Goal: Task Accomplishment & Management: Manage account settings

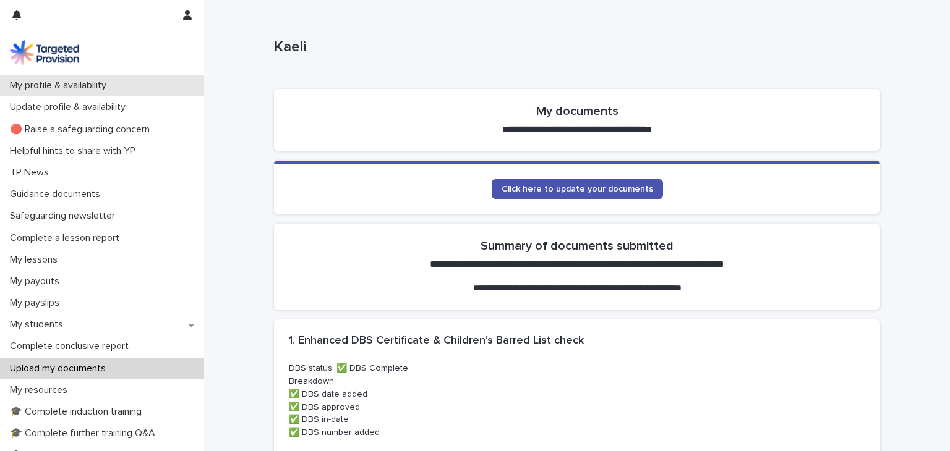
click at [80, 91] on p "My profile & availability" at bounding box center [60, 86] width 111 height 12
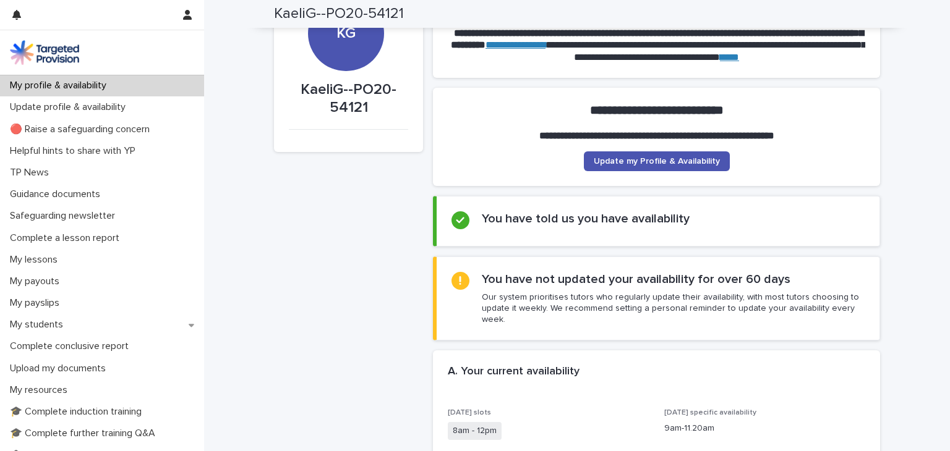
scroll to position [54, 0]
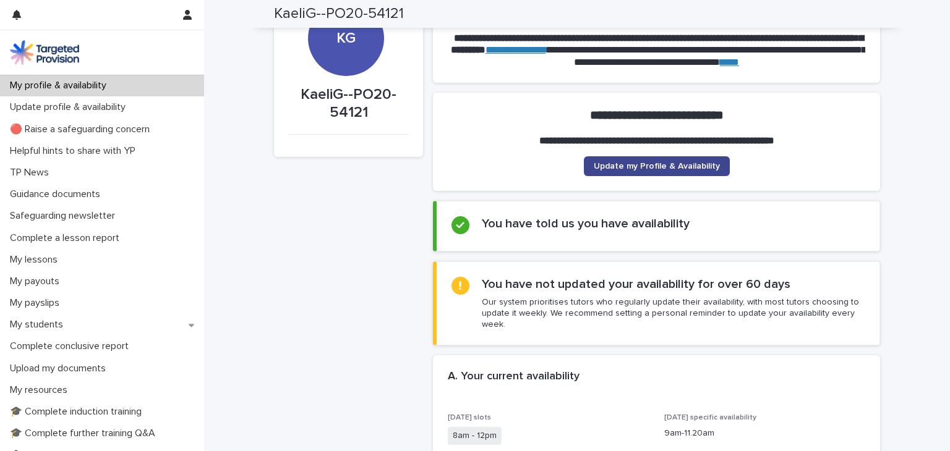
click at [625, 163] on span "Update my Profile & Availability" at bounding box center [657, 166] width 126 height 9
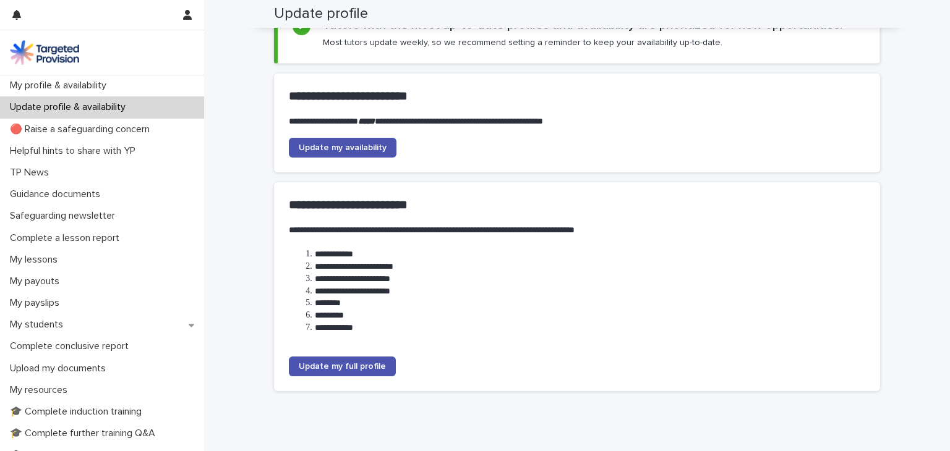
scroll to position [90, 0]
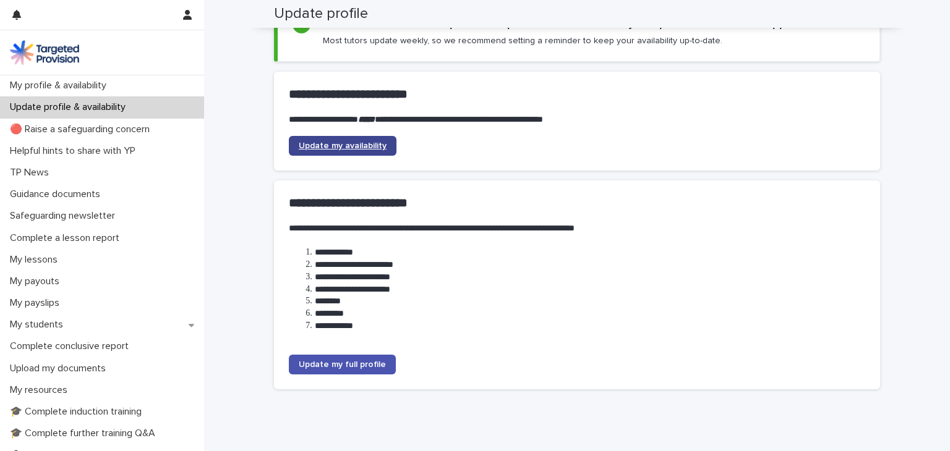
click at [333, 142] on span "Update my availability" at bounding box center [343, 146] width 88 height 9
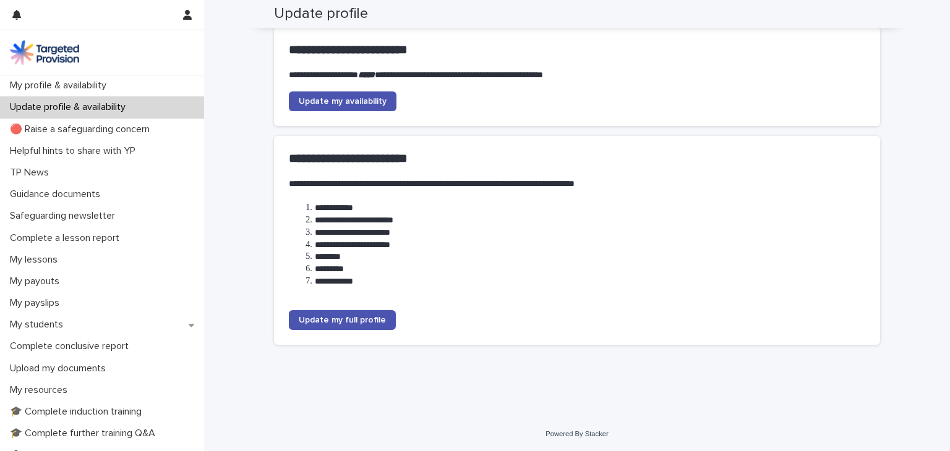
scroll to position [0, 0]
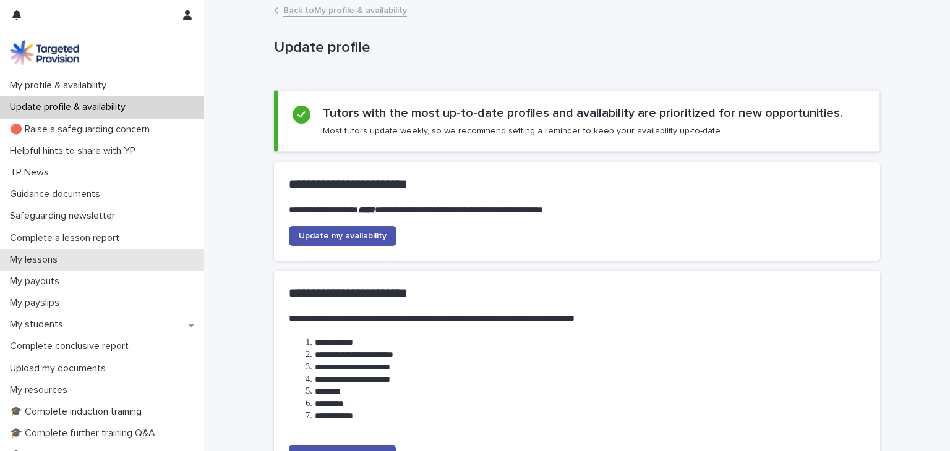
click at [46, 261] on p "My lessons" at bounding box center [36, 260] width 62 height 12
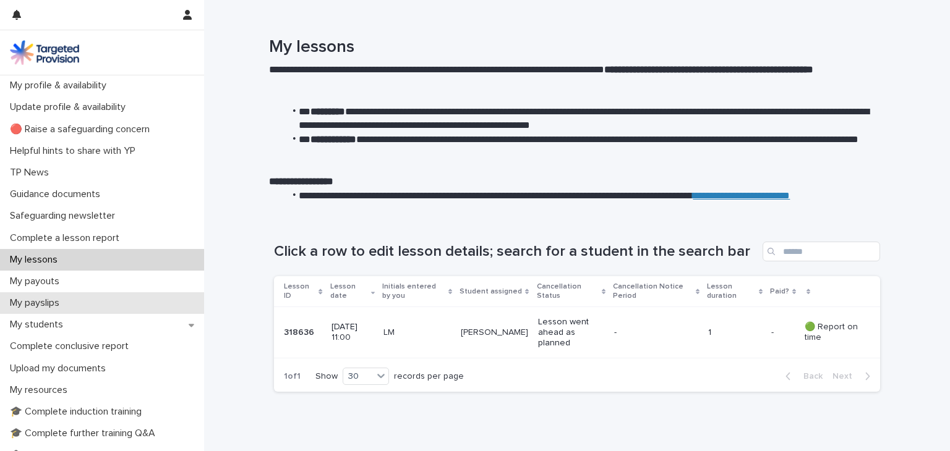
click at [21, 304] on p "My payslips" at bounding box center [37, 303] width 64 height 12
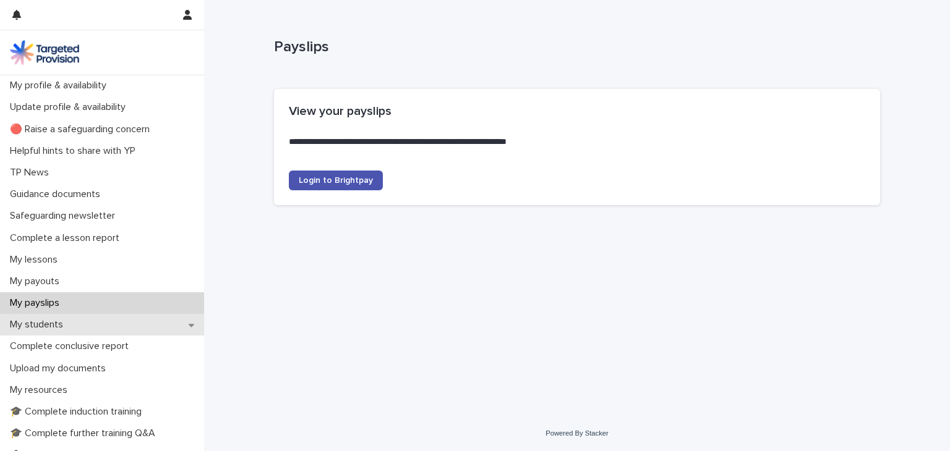
click at [53, 334] on div "My students" at bounding box center [102, 325] width 204 height 22
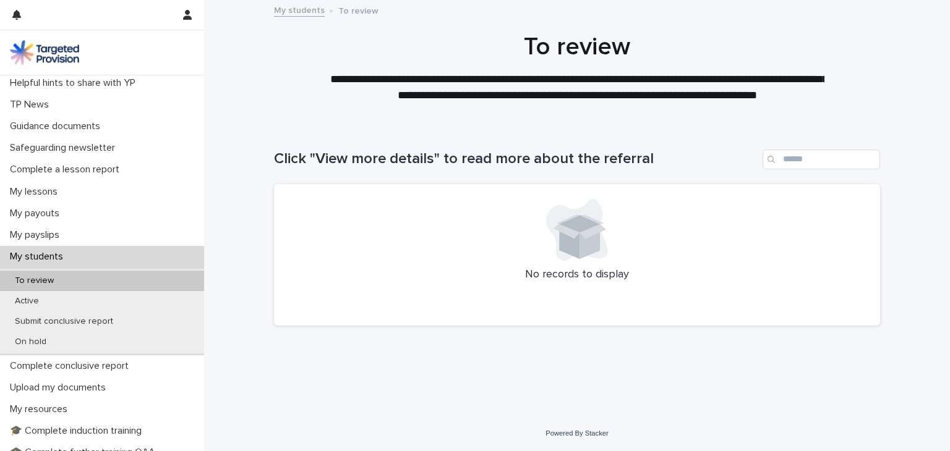
scroll to position [69, 0]
click at [35, 307] on div "Active" at bounding box center [102, 301] width 204 height 20
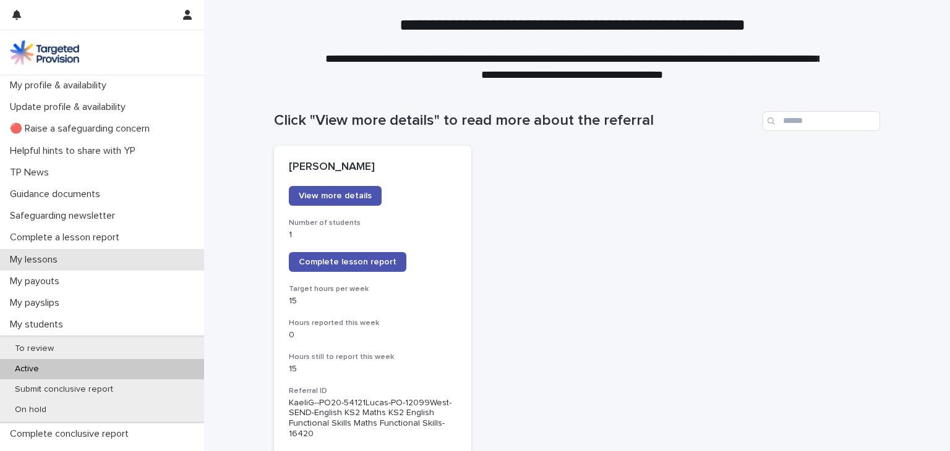
click at [41, 257] on p "My lessons" at bounding box center [36, 260] width 62 height 12
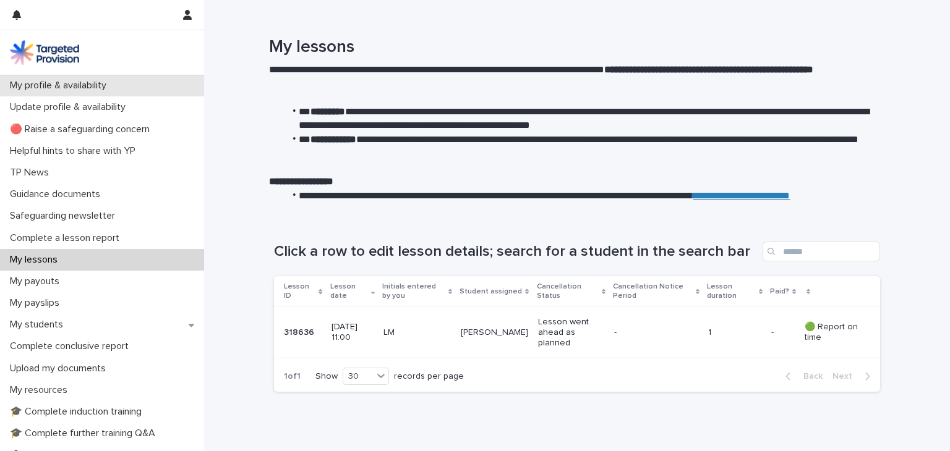
click at [74, 83] on p "My profile & availability" at bounding box center [60, 86] width 111 height 12
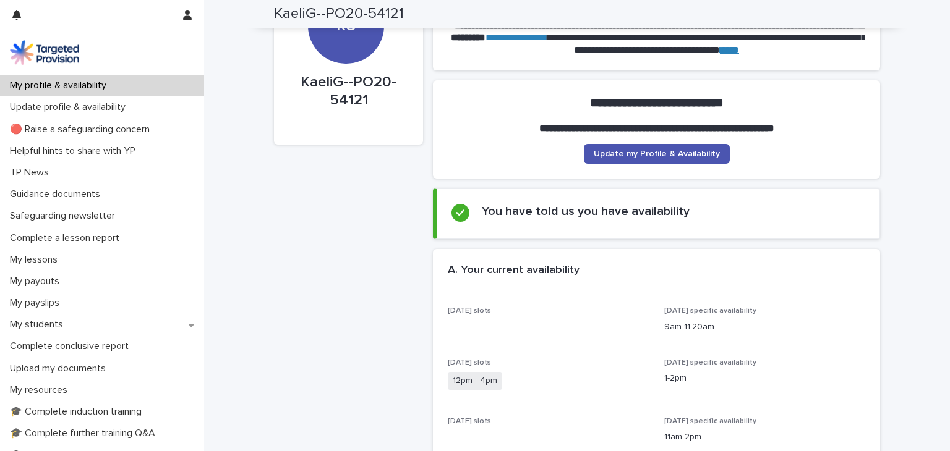
scroll to position [59, 0]
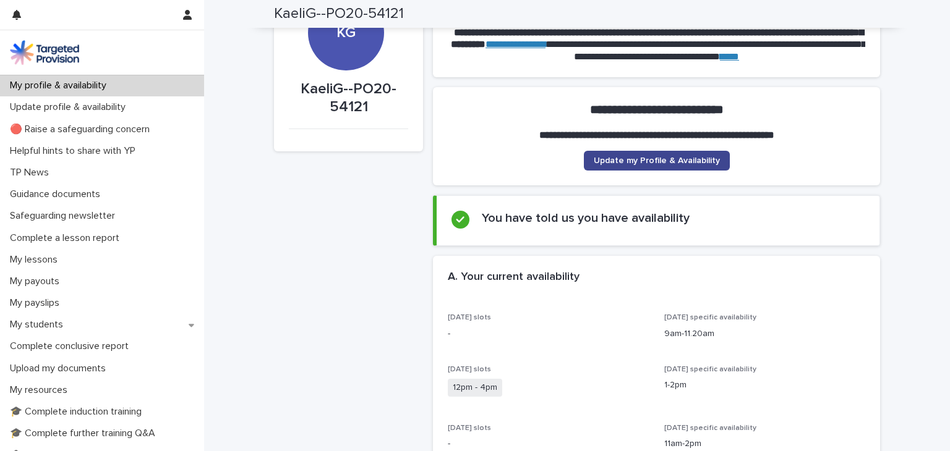
click at [626, 161] on span "Update my Profile & Availability" at bounding box center [657, 160] width 126 height 9
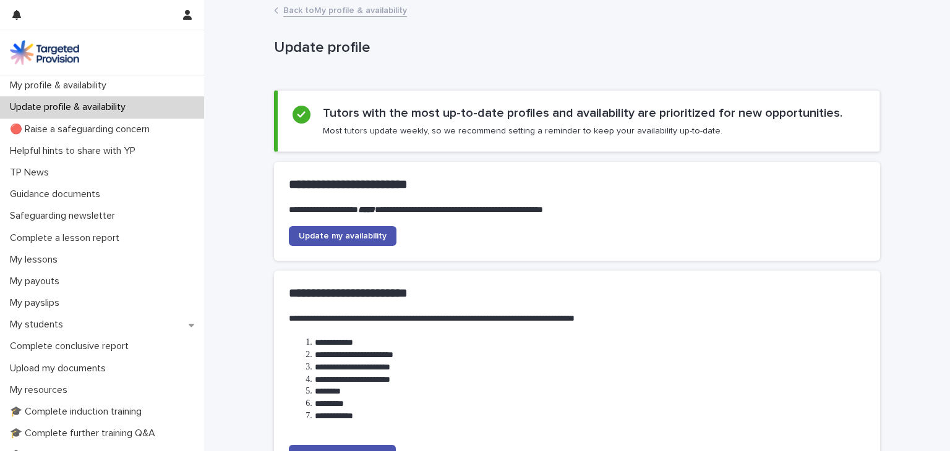
scroll to position [71, 0]
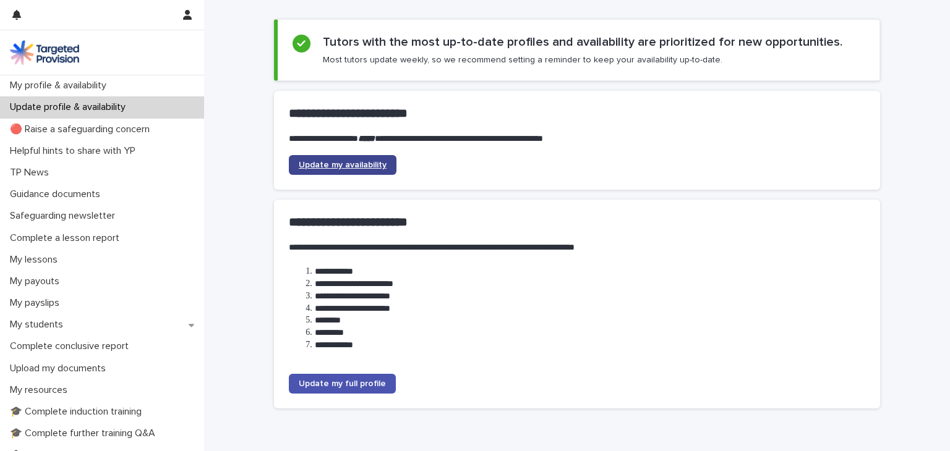
click at [369, 170] on link "Update my availability" at bounding box center [343, 165] width 108 height 20
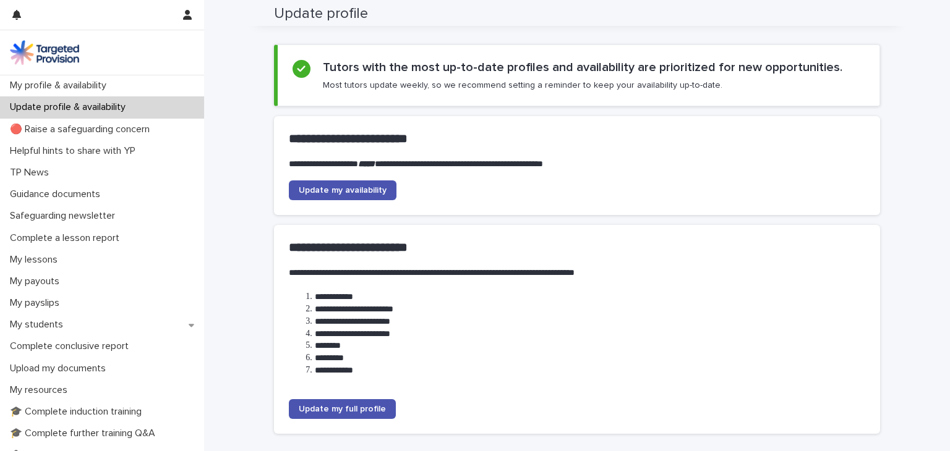
scroll to position [0, 0]
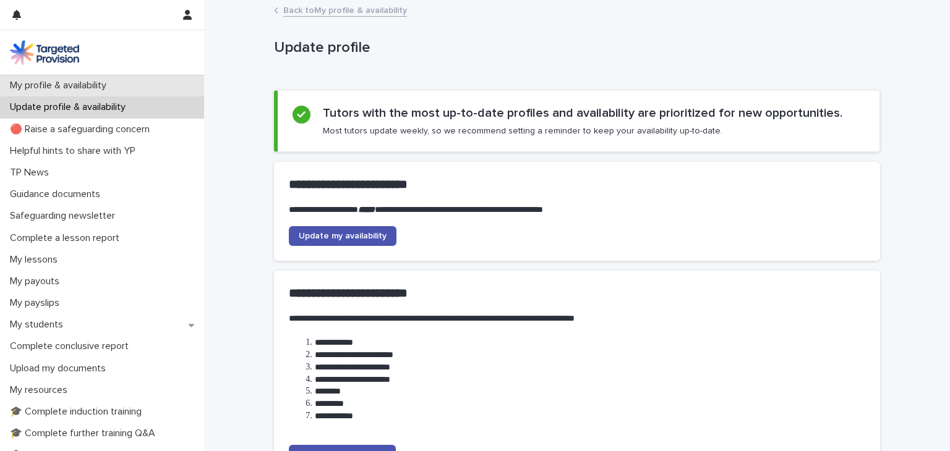
click at [100, 82] on p "My profile & availability" at bounding box center [60, 86] width 111 height 12
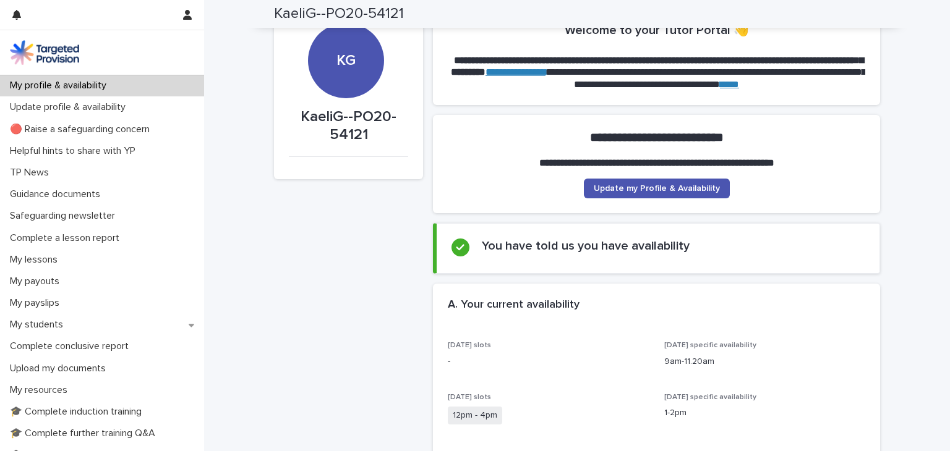
scroll to position [2, 0]
